Goal: Book appointment/travel/reservation

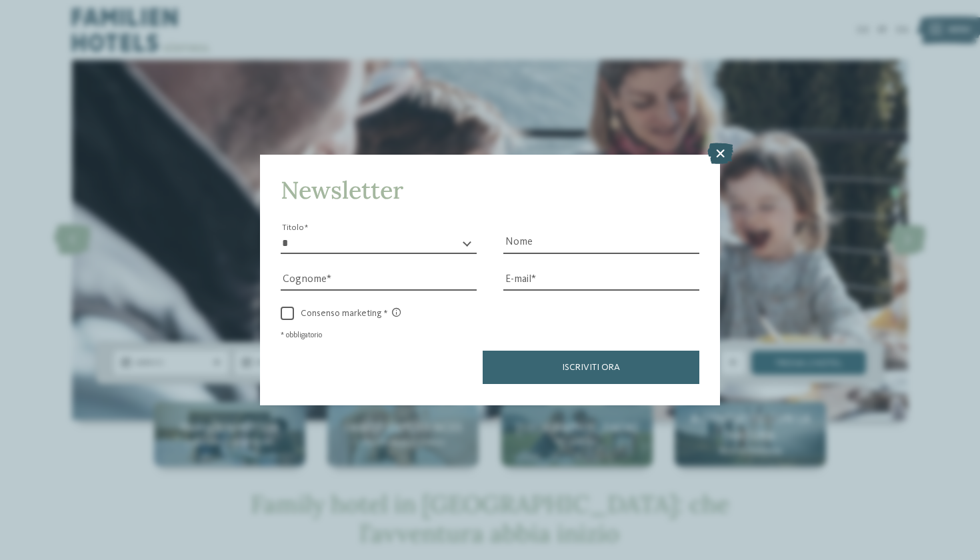
click at [717, 143] on icon at bounding box center [720, 153] width 26 height 21
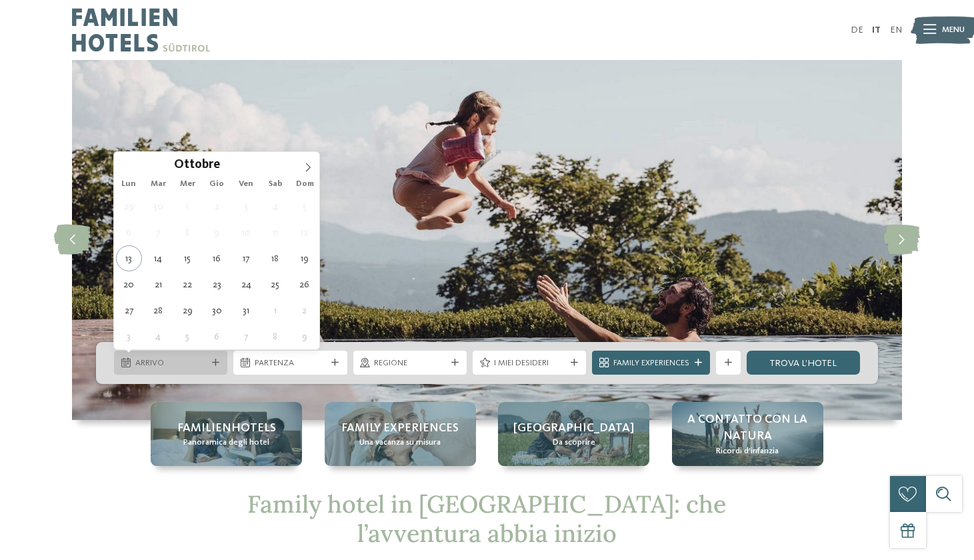
click at [190, 368] on span "Arrivo" at bounding box center [170, 363] width 71 height 12
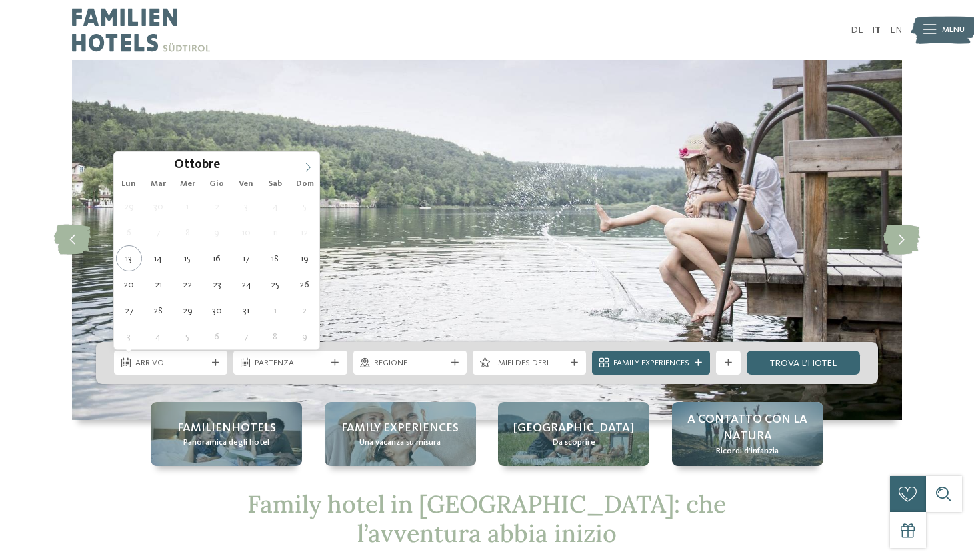
click at [308, 174] on span at bounding box center [308, 163] width 23 height 23
type div "11.12.2025"
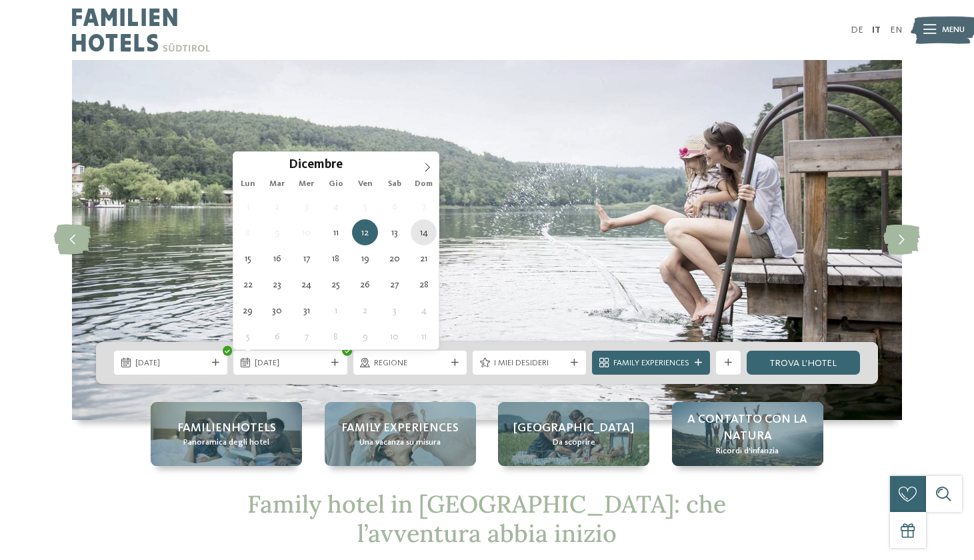
type div "14.12.2025"
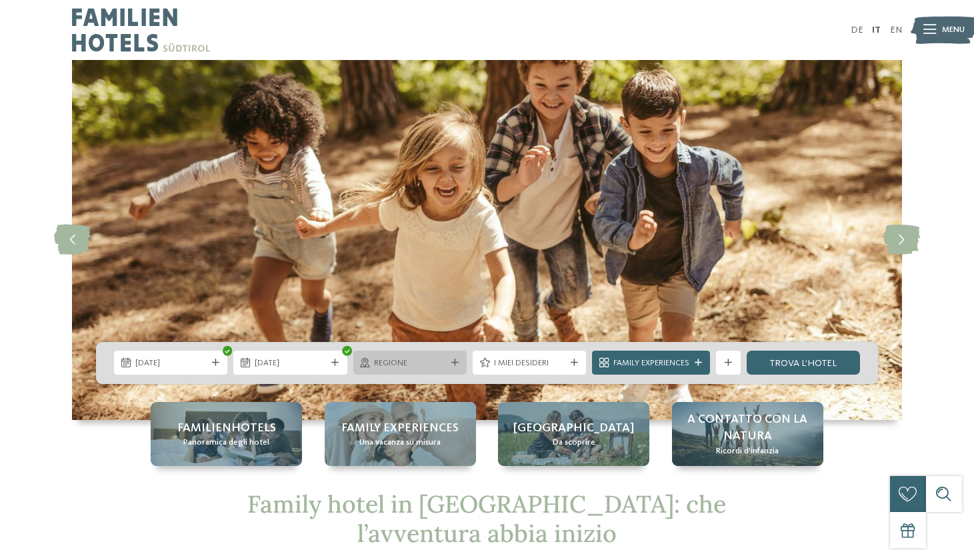
click at [458, 367] on div "Regione" at bounding box center [409, 363] width 113 height 24
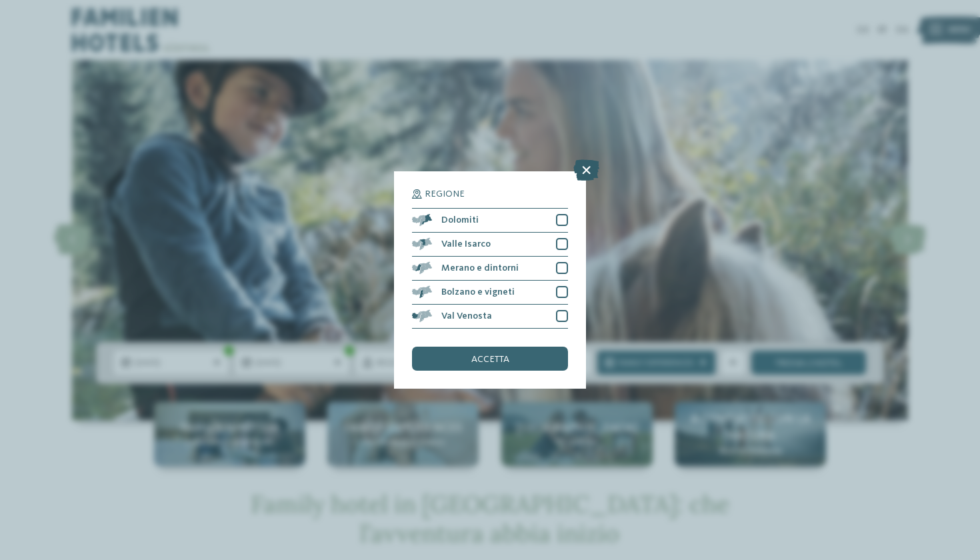
click at [592, 159] on icon at bounding box center [586, 169] width 26 height 21
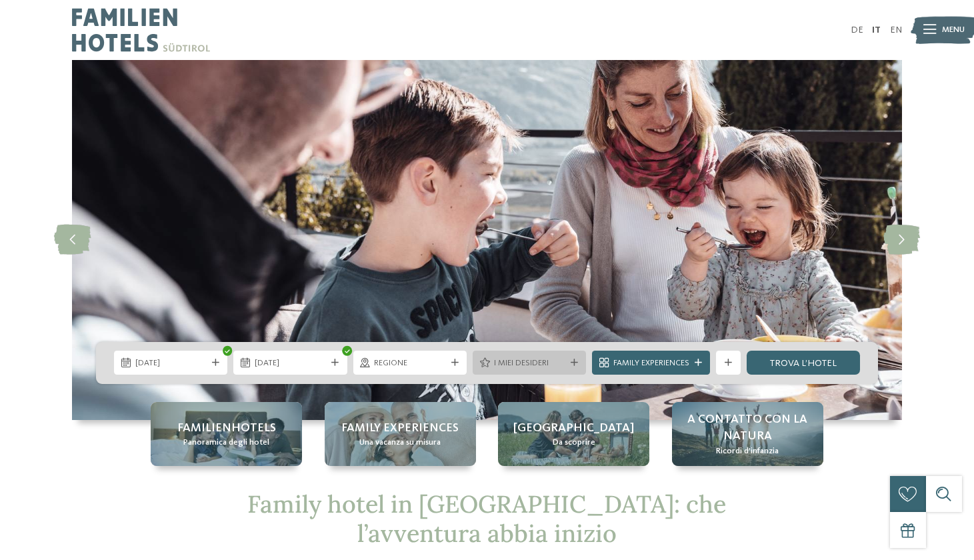
click at [571, 361] on icon at bounding box center [574, 362] width 7 height 7
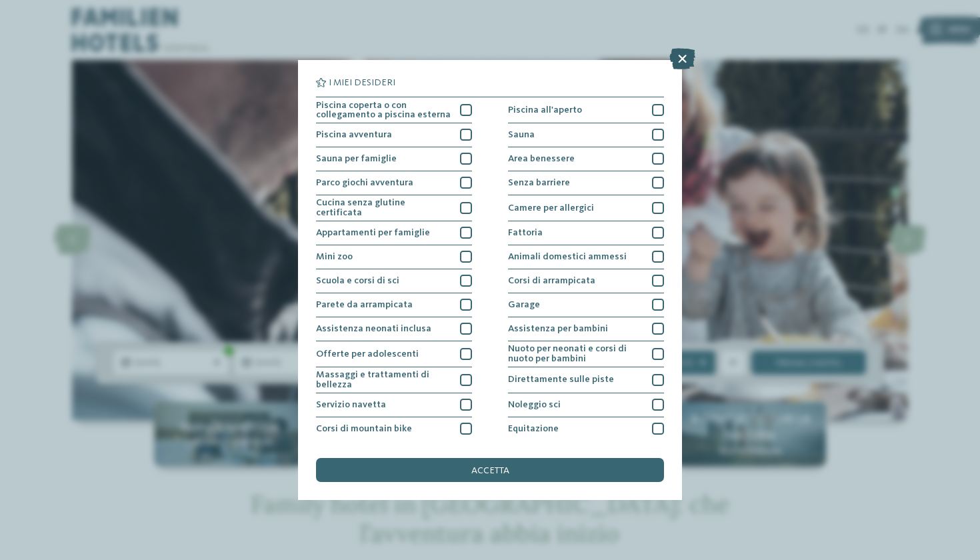
click at [687, 51] on icon at bounding box center [682, 58] width 26 height 21
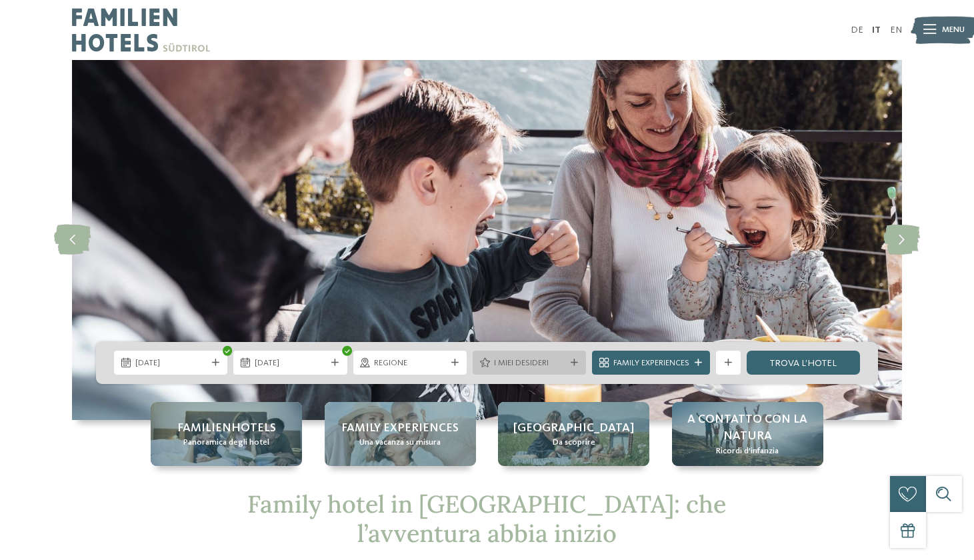
click at [573, 361] on icon at bounding box center [574, 362] width 7 height 7
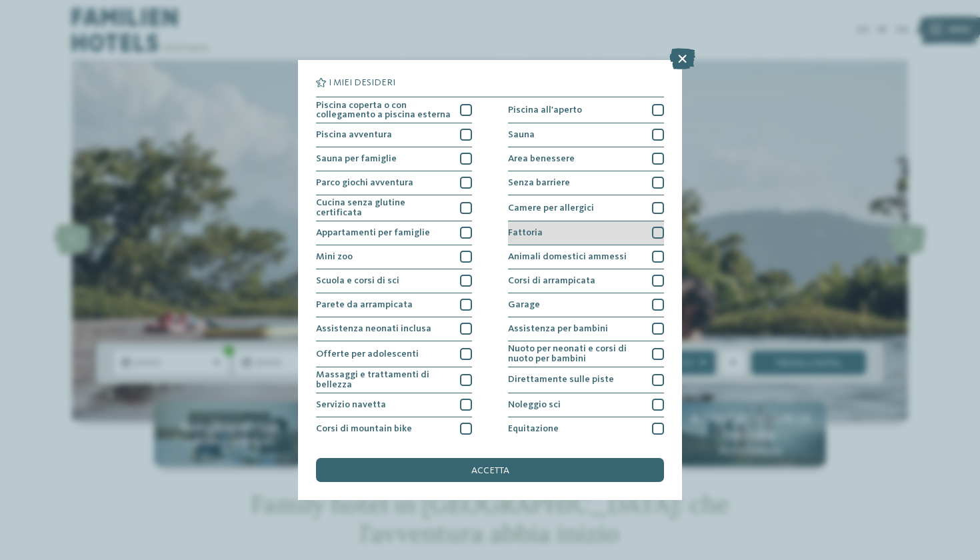
click at [572, 231] on div "Fattoria" at bounding box center [586, 233] width 156 height 24
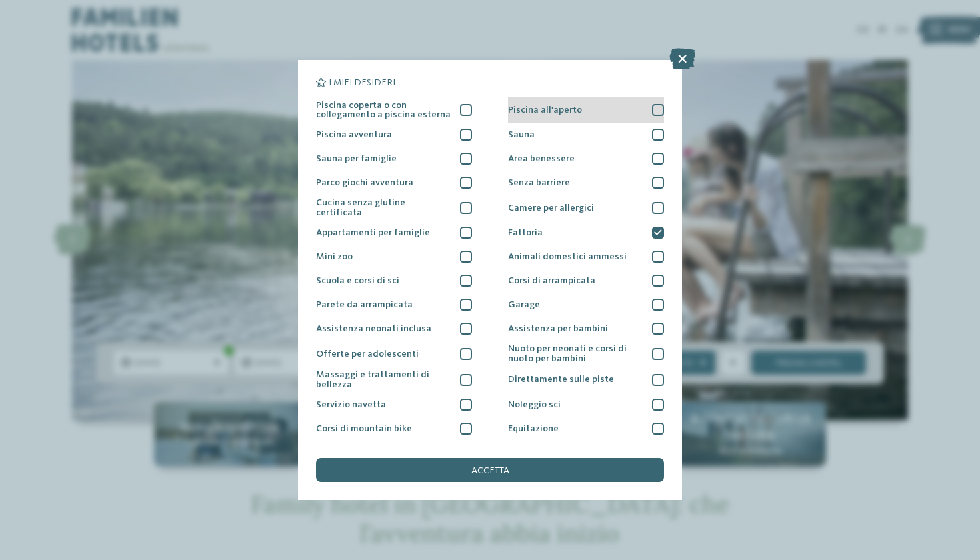
click at [569, 110] on span "Piscina all'aperto" at bounding box center [545, 109] width 74 height 9
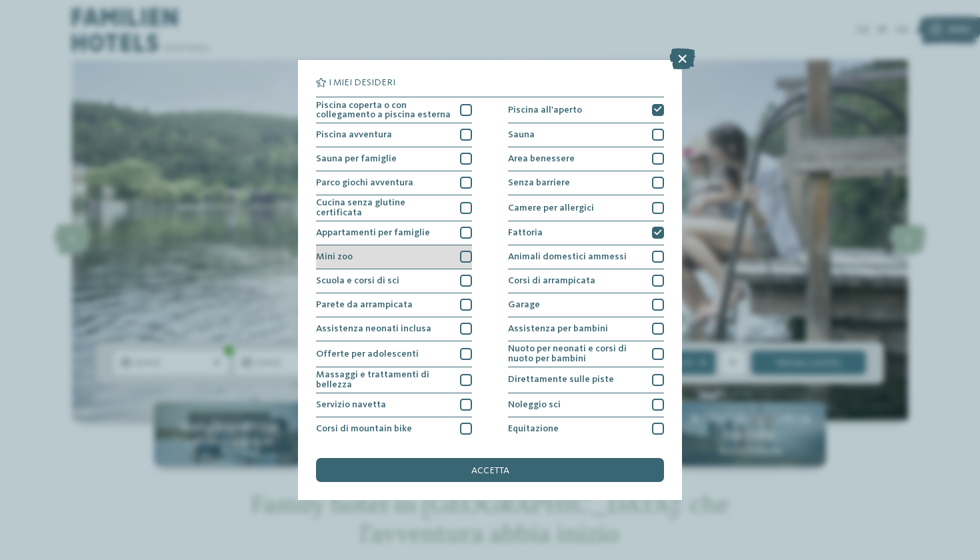
click at [409, 265] on div "Mini zoo" at bounding box center [394, 257] width 156 height 24
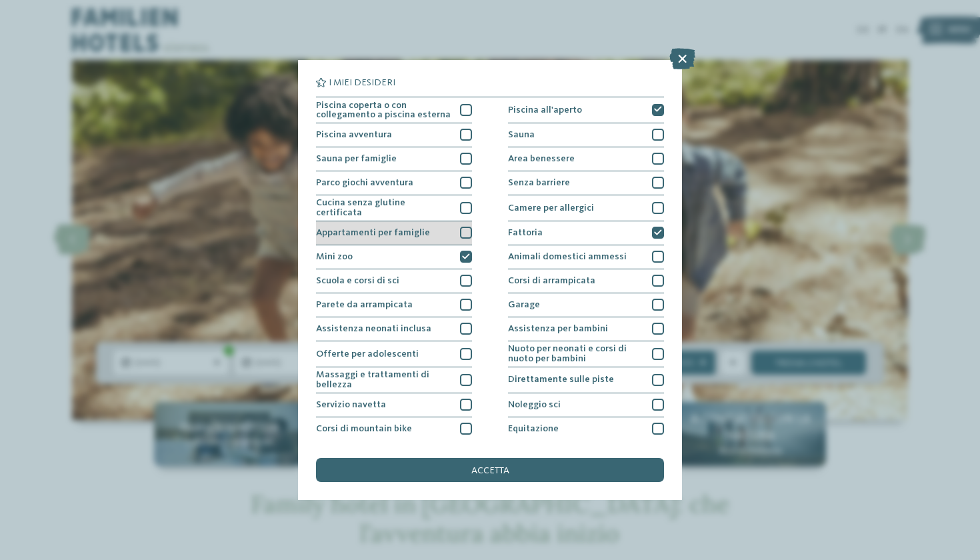
click at [416, 237] on div "Appartamenti per famiglie" at bounding box center [394, 233] width 156 height 24
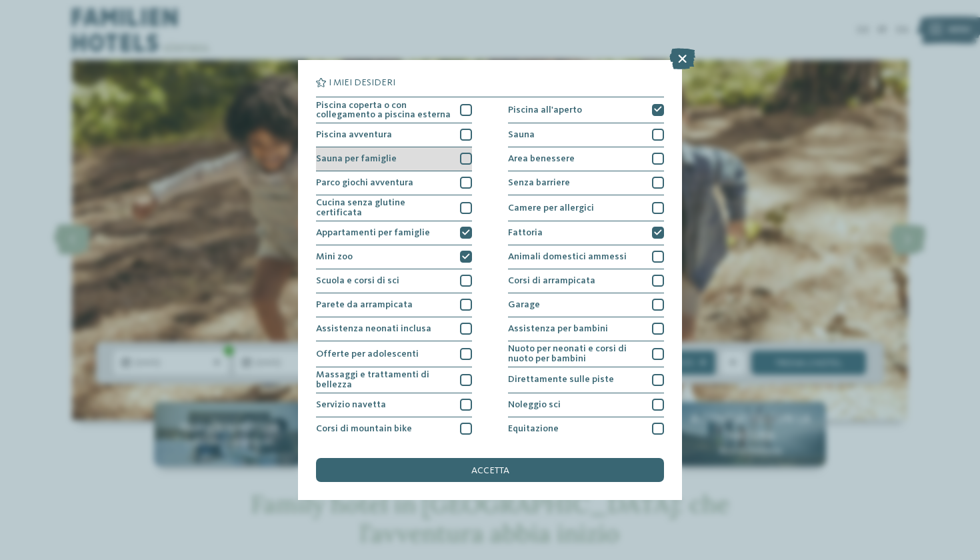
click at [434, 167] on div "Sauna per famiglie" at bounding box center [394, 159] width 156 height 24
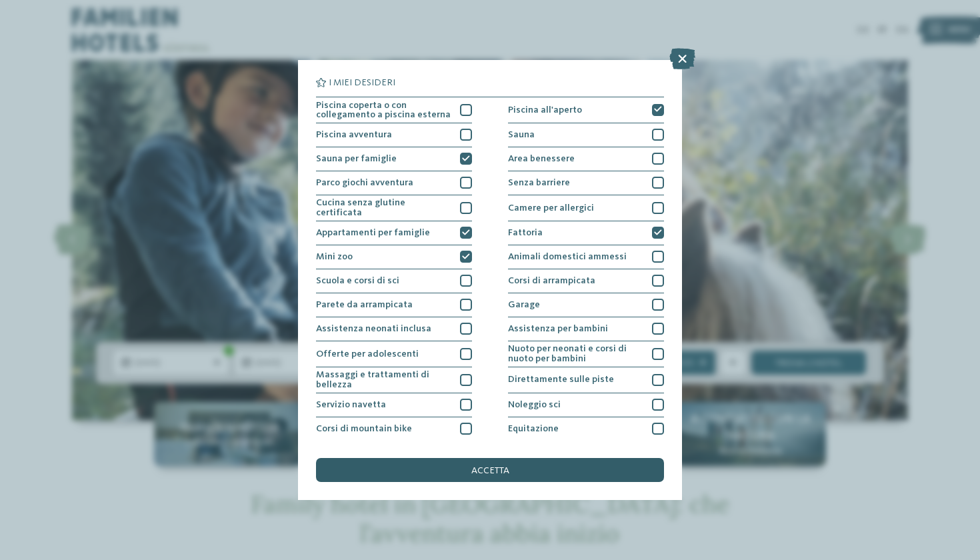
click at [460, 458] on div "accetta" at bounding box center [490, 470] width 348 height 24
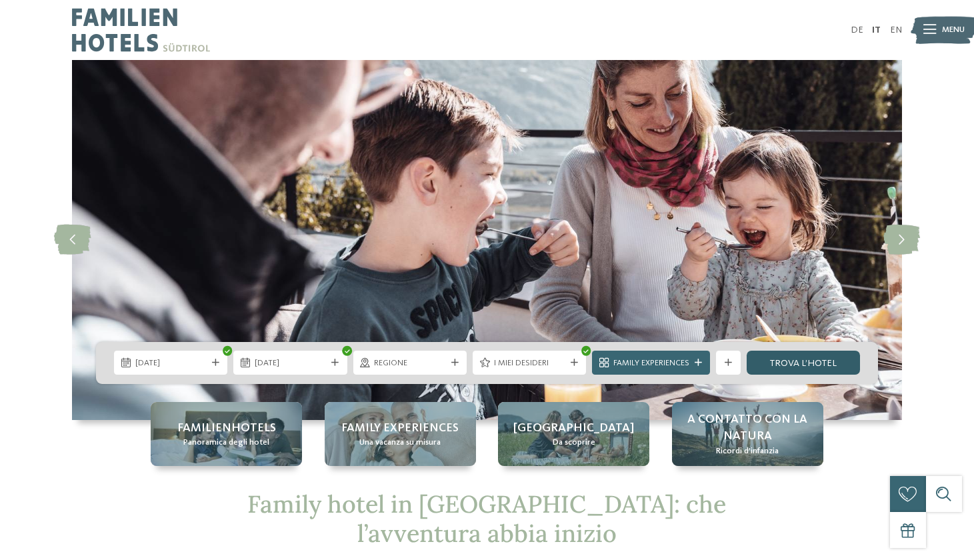
click at [791, 370] on link "trova l’hotel" at bounding box center [803, 363] width 113 height 24
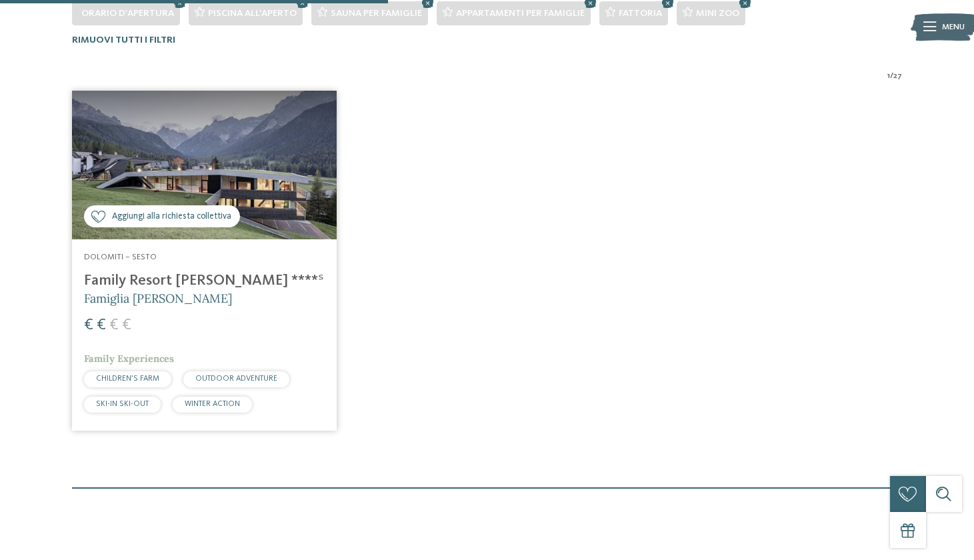
scroll to position [384, 0]
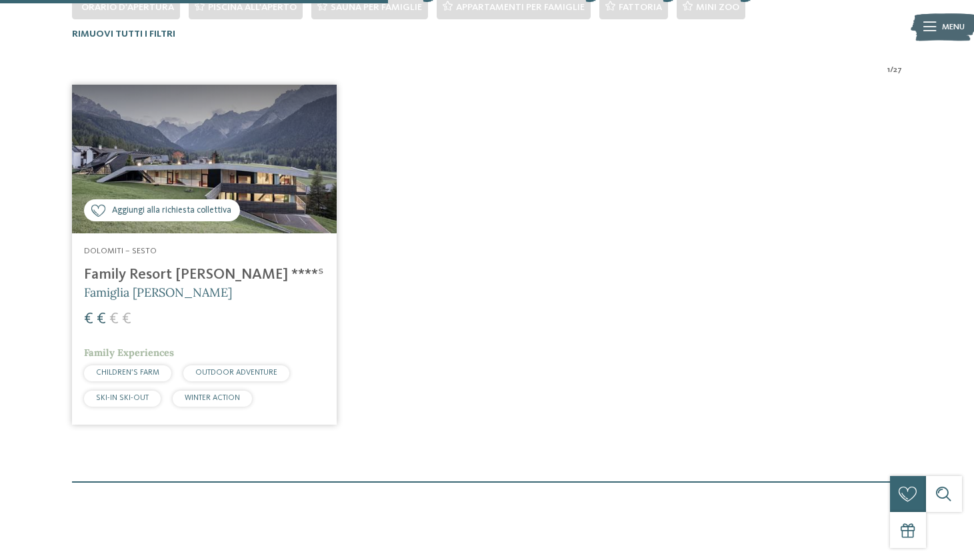
click at [183, 270] on h4 "Family Resort [PERSON_NAME] ****ˢ" at bounding box center [204, 275] width 241 height 18
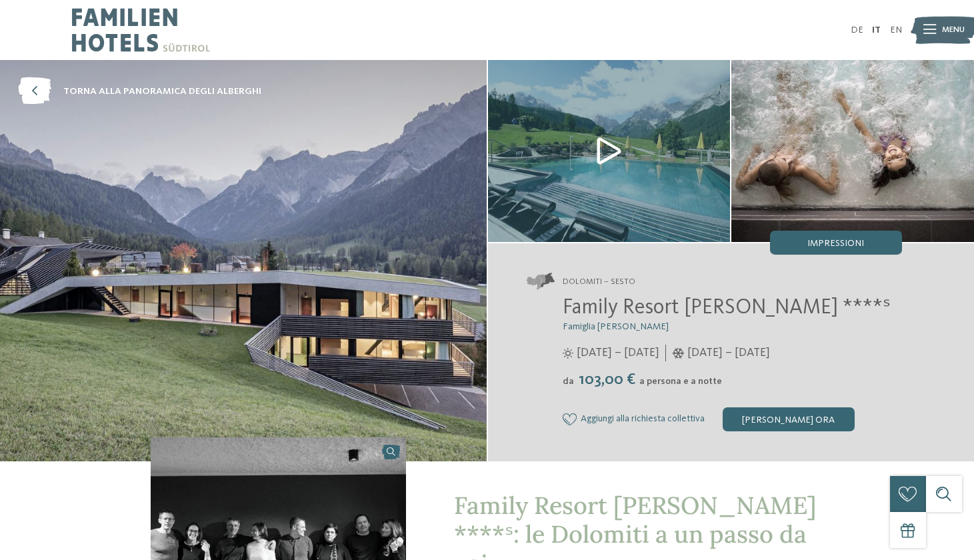
click at [779, 405] on div "Family Resort Rainer ****ˢ Famiglia Rainer 25/05/2025 – 12/10/2025 da" at bounding box center [714, 363] width 375 height 135
click at [780, 412] on div "[PERSON_NAME] ora" at bounding box center [789, 419] width 132 height 24
click at [127, 26] on img at bounding box center [141, 30] width 138 height 60
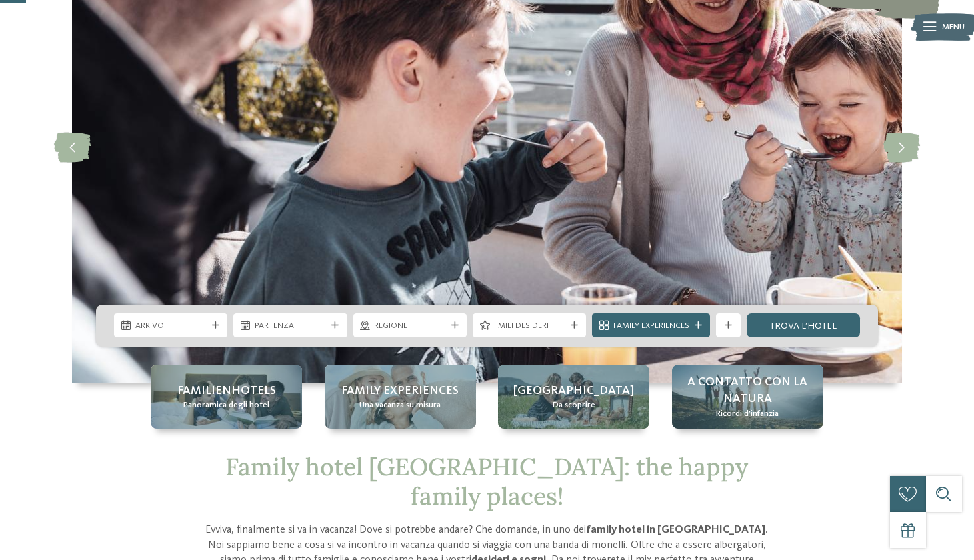
scroll to position [149, 0]
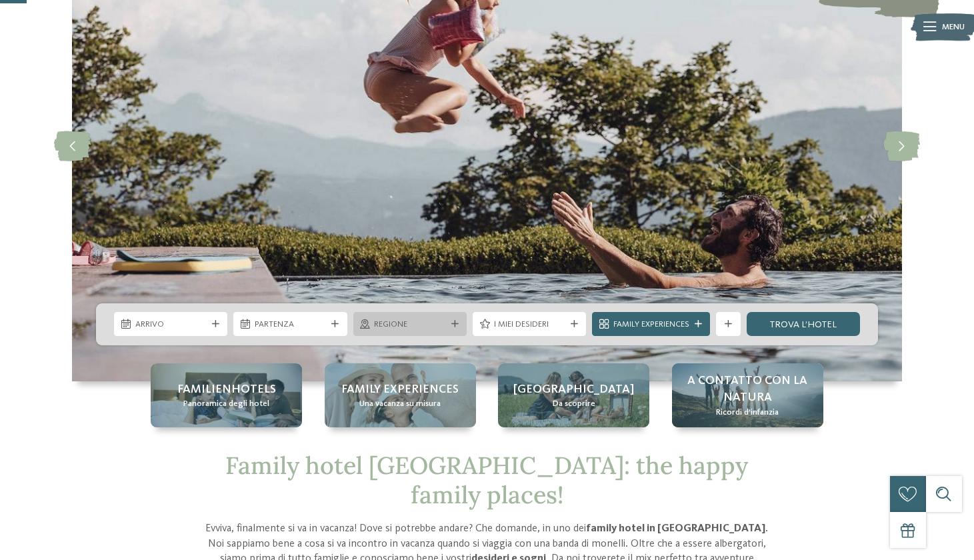
click at [443, 325] on span "Regione" at bounding box center [409, 325] width 71 height 12
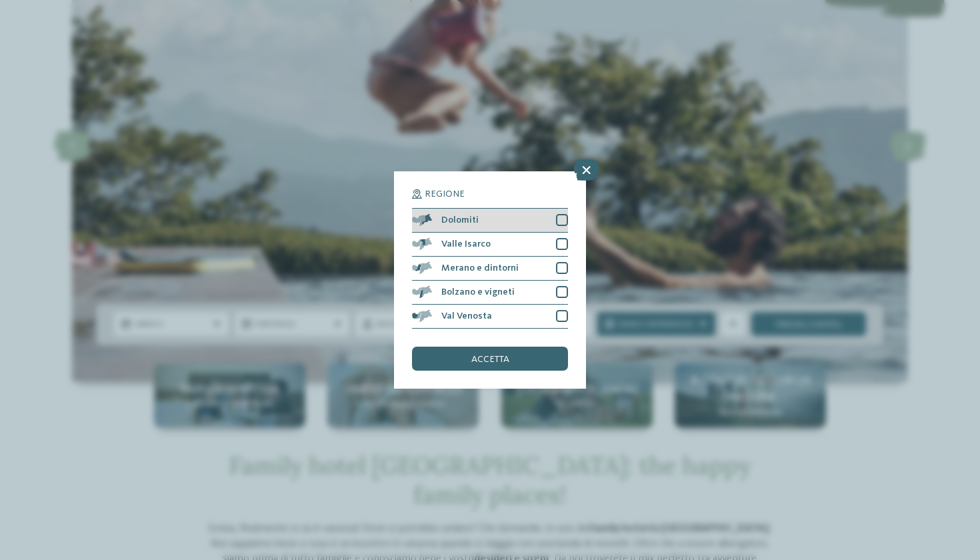
click at [556, 214] on div at bounding box center [562, 220] width 12 height 12
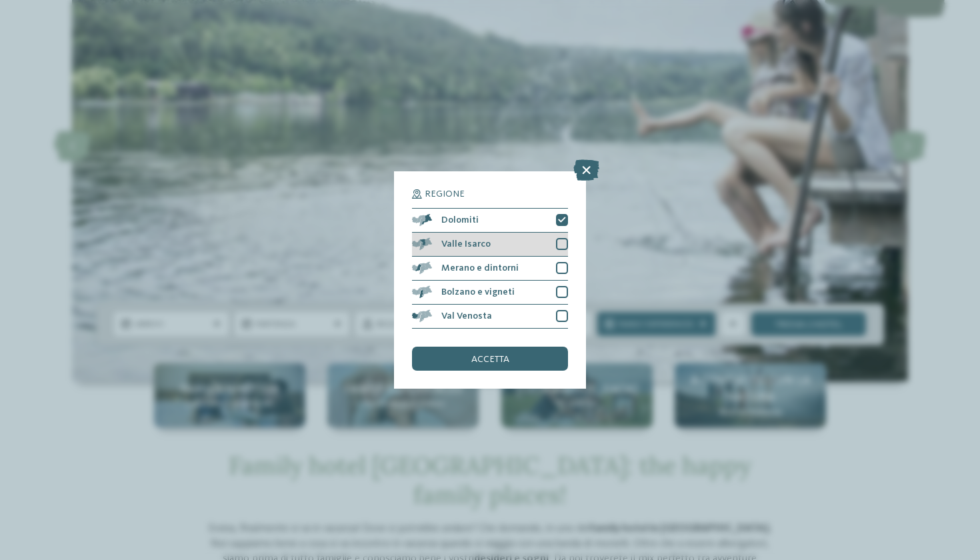
click at [559, 238] on div at bounding box center [562, 244] width 12 height 12
click at [559, 262] on div at bounding box center [562, 268] width 12 height 12
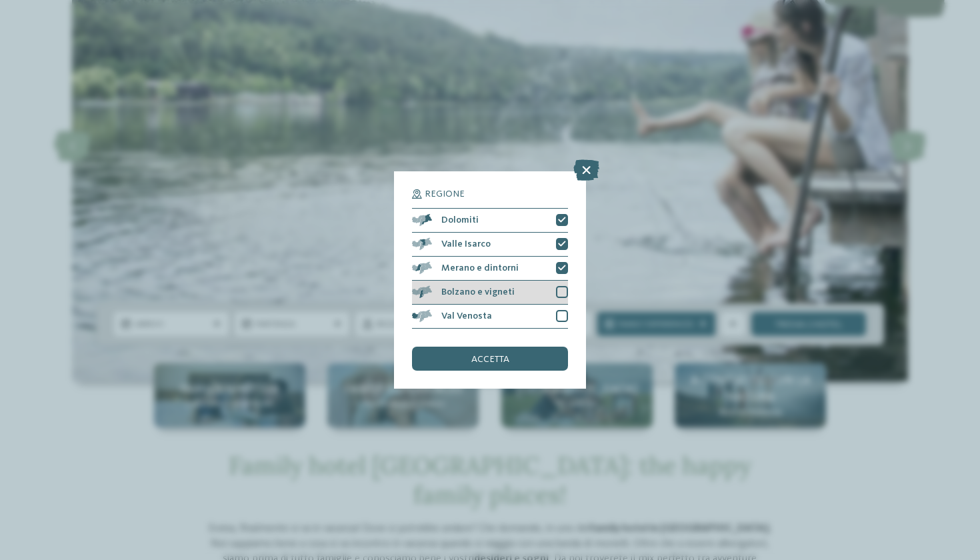
click at [559, 281] on div "Bolzano e vigneti" at bounding box center [490, 293] width 156 height 24
click at [559, 286] on div at bounding box center [562, 292] width 12 height 12
click at [559, 281] on div "Bolzano e vigneti" at bounding box center [490, 293] width 156 height 24
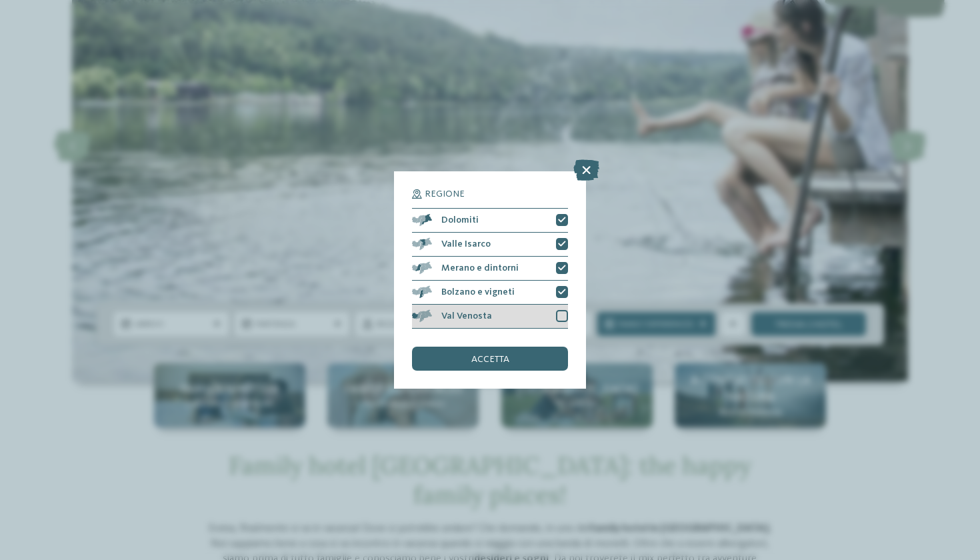
click at [562, 310] on div at bounding box center [562, 316] width 12 height 12
click at [521, 347] on div "accetta" at bounding box center [490, 359] width 156 height 24
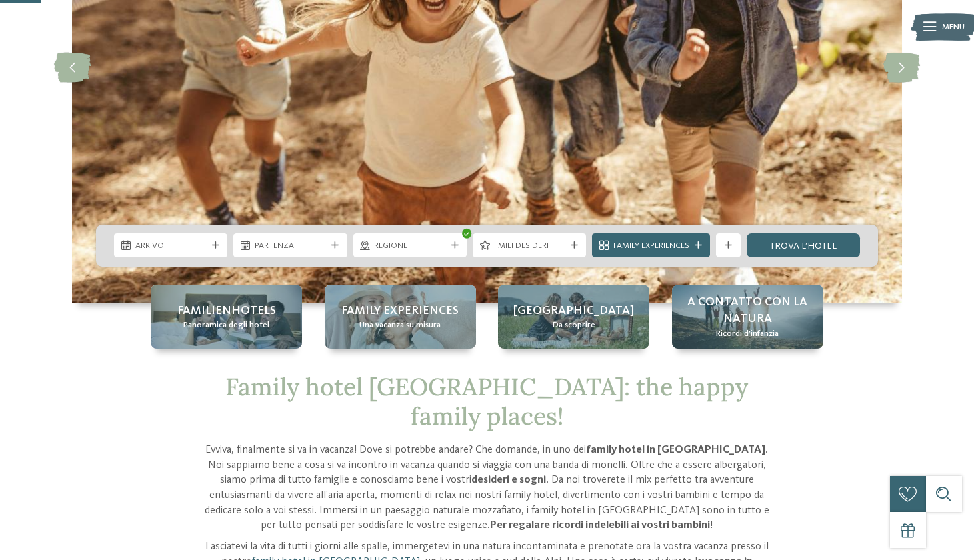
scroll to position [232, 0]
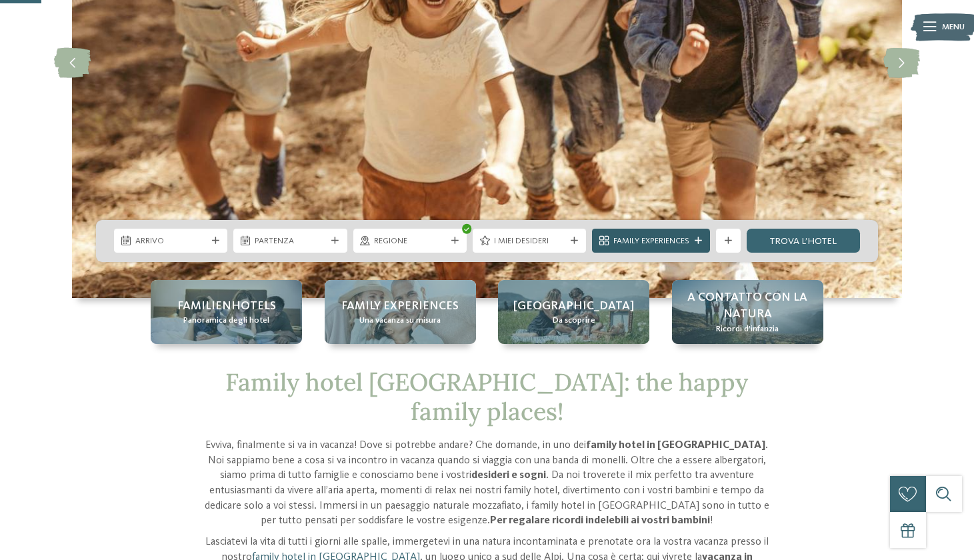
click at [666, 240] on span "Family Experiences" at bounding box center [651, 241] width 76 height 12
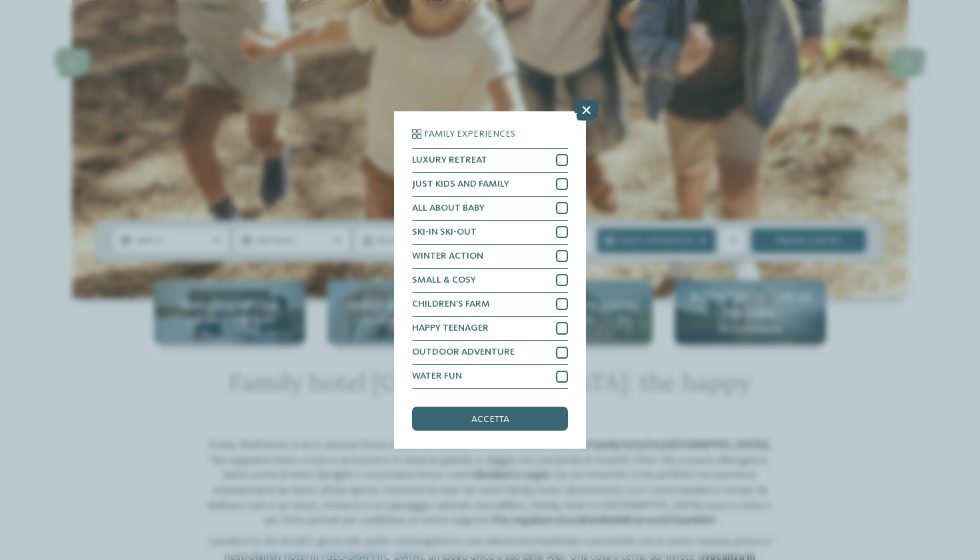
click at [588, 99] on icon at bounding box center [586, 109] width 26 height 21
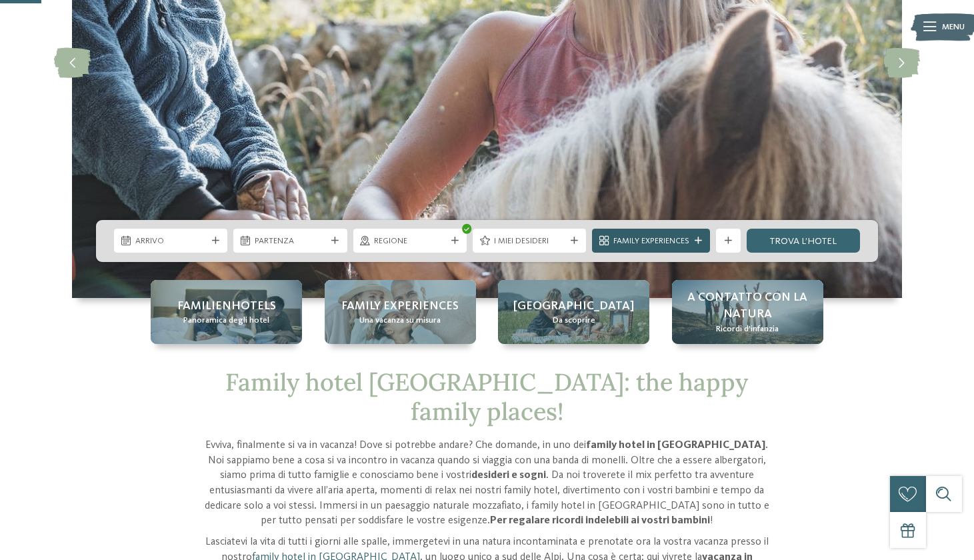
click at [654, 235] on div "Family Experiences" at bounding box center [651, 241] width 82 height 13
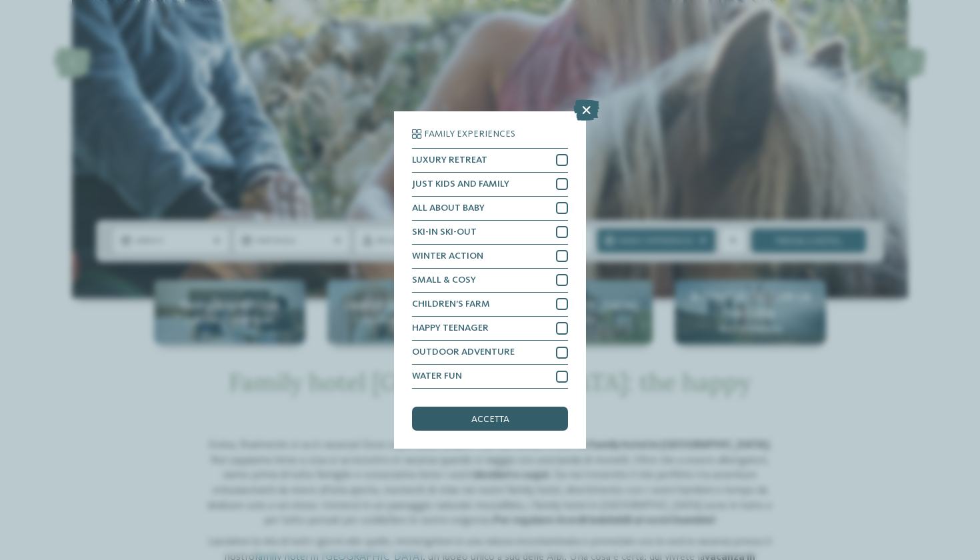
click at [495, 407] on div "accetta" at bounding box center [490, 419] width 156 height 24
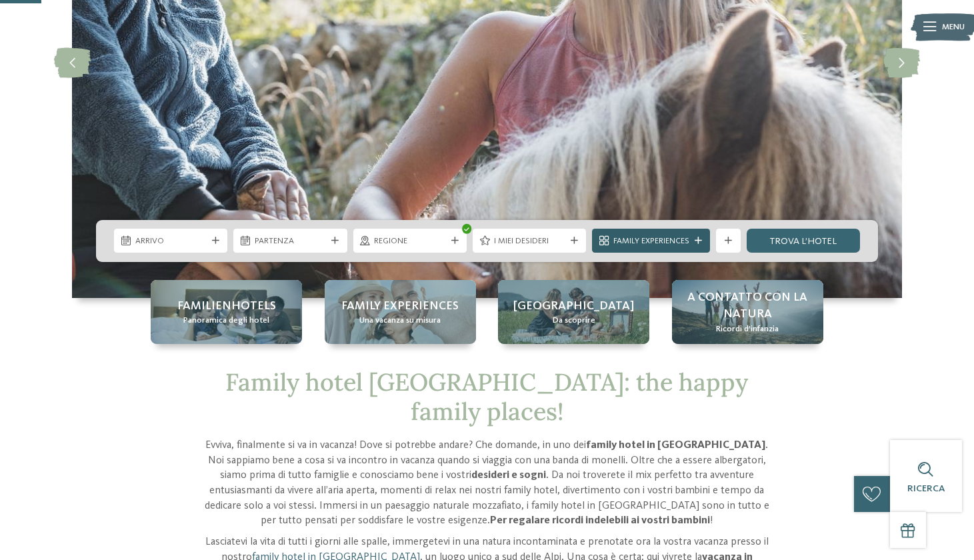
click at [669, 243] on span "Family Experiences" at bounding box center [651, 241] width 76 height 12
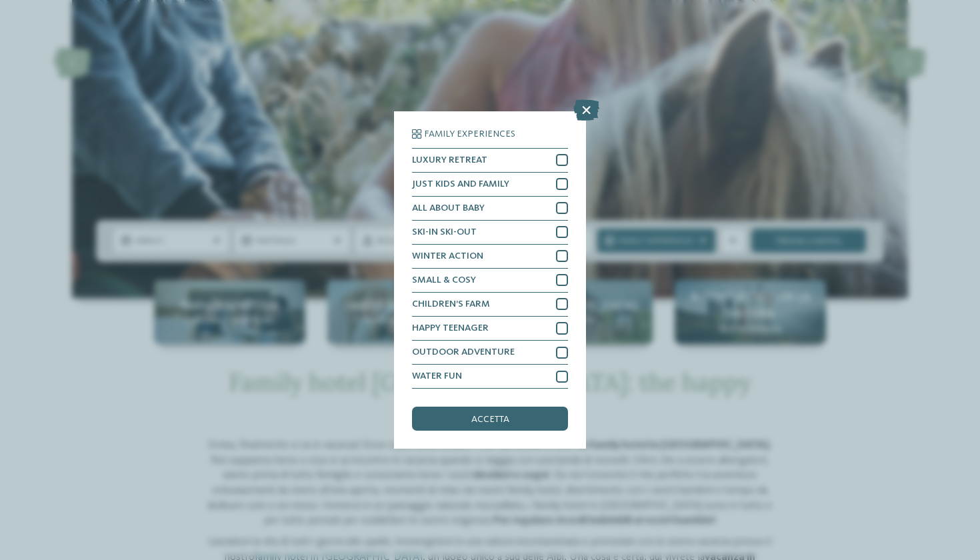
click at [681, 172] on div "Family Experiences LUXURY RETREAT JUST KIDS AND FAMILY" at bounding box center [490, 280] width 980 height 560
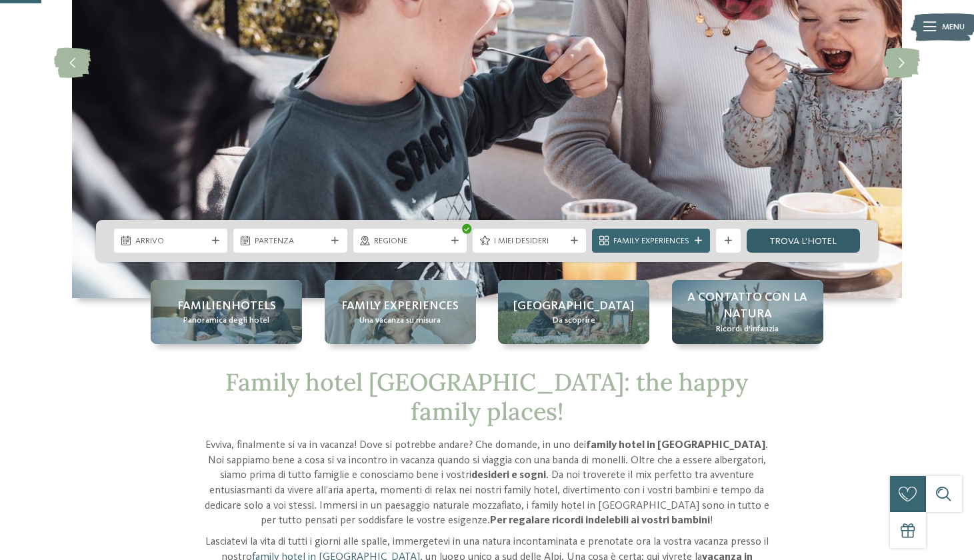
click at [775, 235] on link "trova l’hotel" at bounding box center [803, 241] width 113 height 24
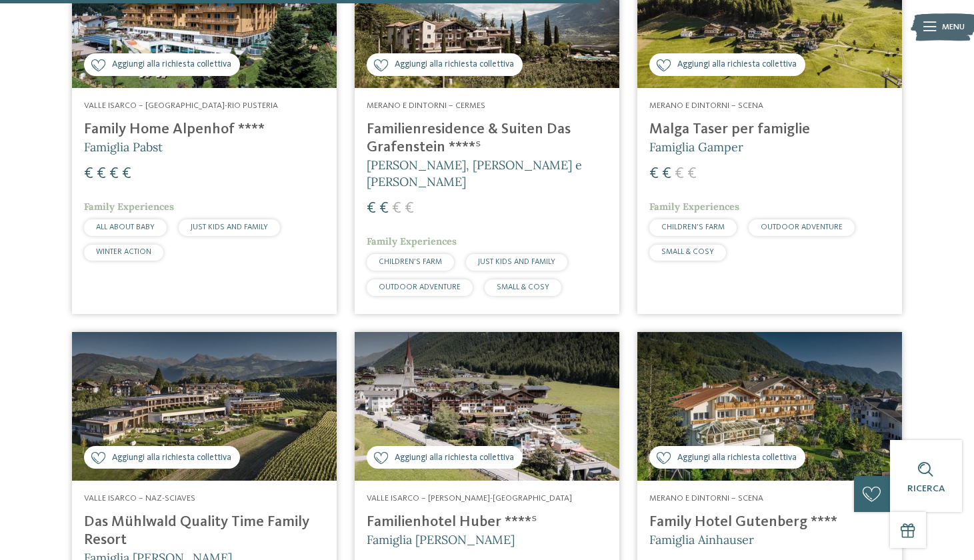
scroll to position [2517, 0]
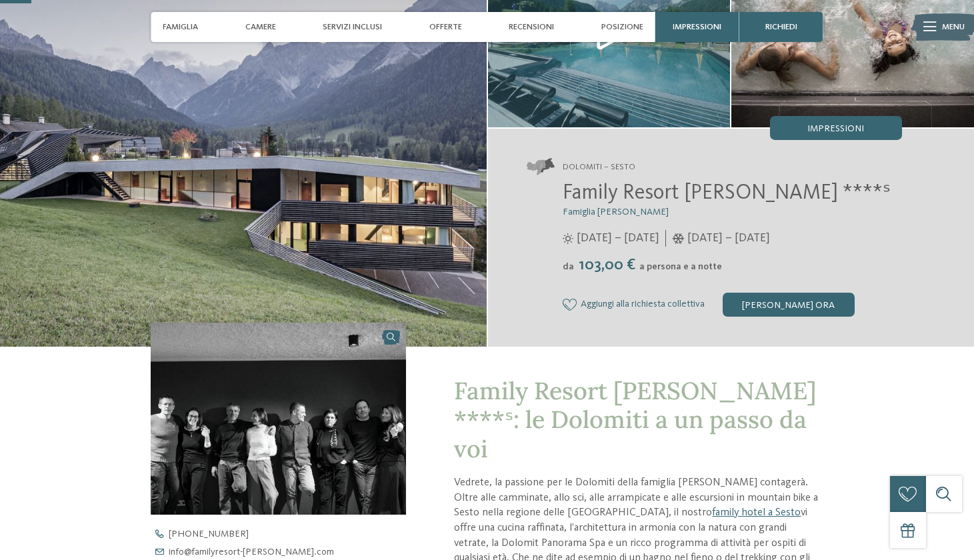
scroll to position [117, 0]
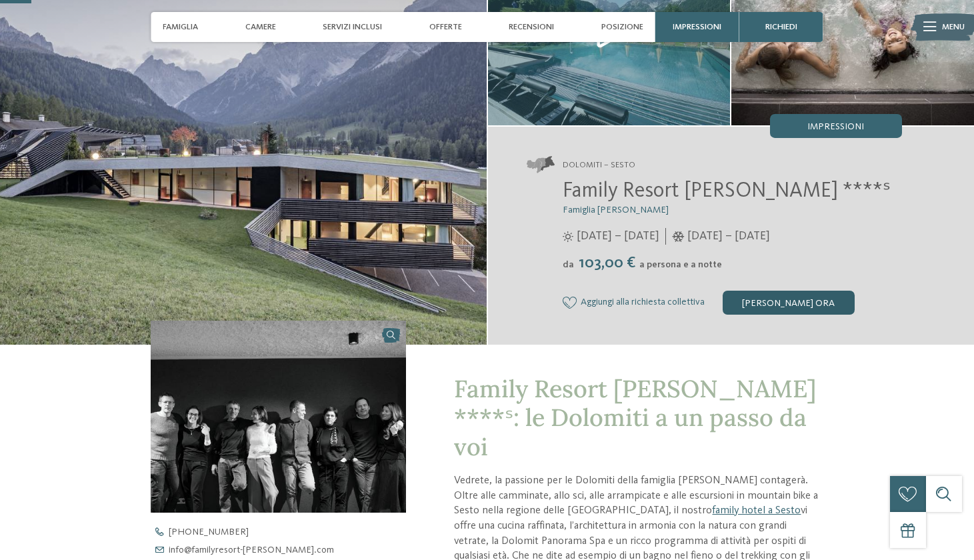
click at [769, 302] on div "[PERSON_NAME] ora" at bounding box center [789, 303] width 132 height 24
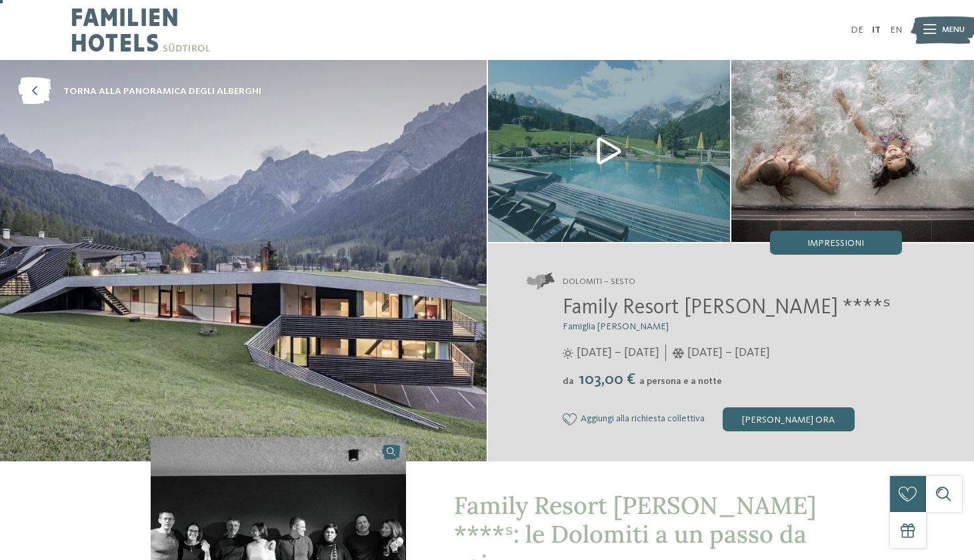
scroll to position [0, 0]
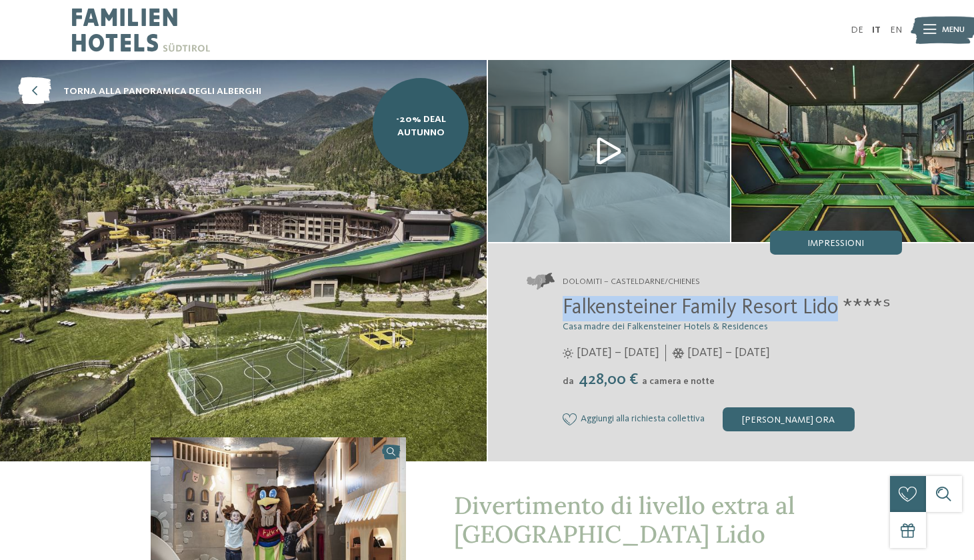
drag, startPoint x: 565, startPoint y: 308, endPoint x: 843, endPoint y: 320, distance: 278.9
copy span "Falkensteiner Family Resort Lido"
